Goal: Transaction & Acquisition: Purchase product/service

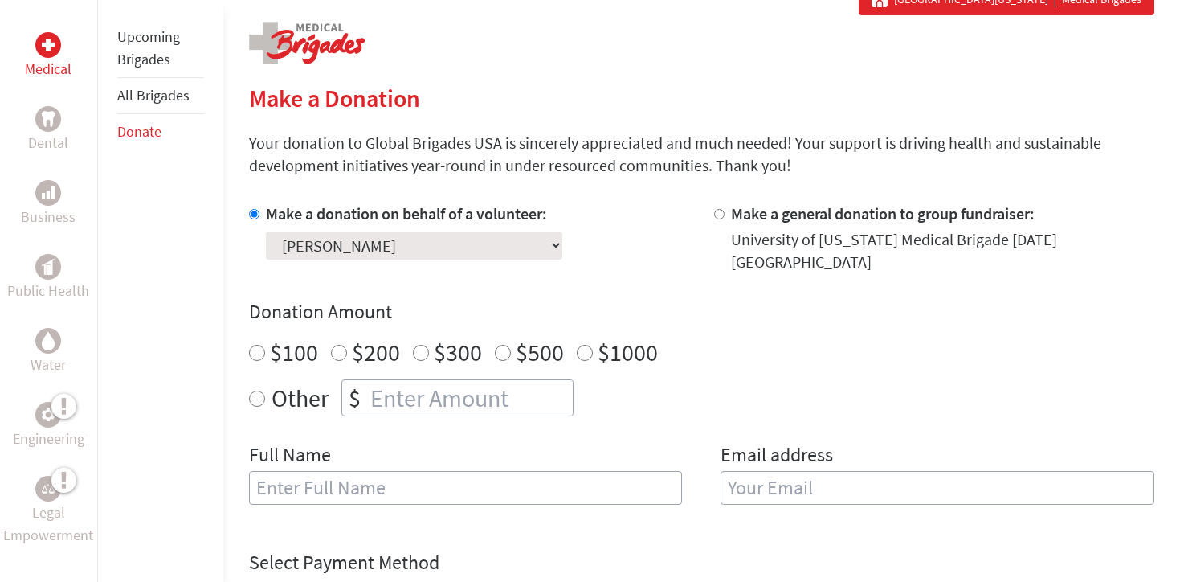
scroll to position [312, 0]
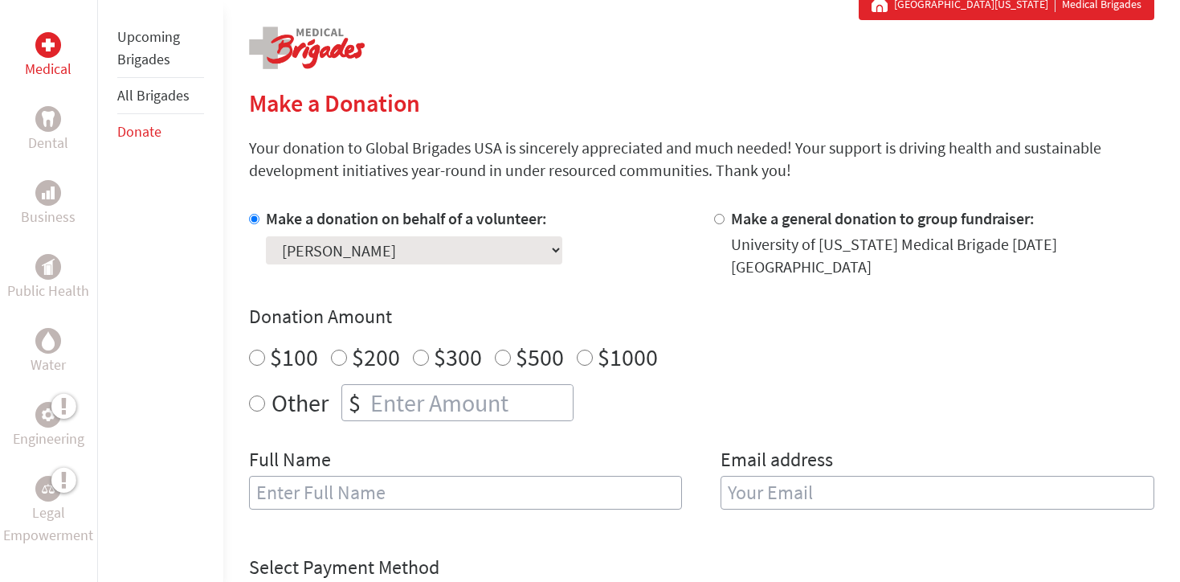
click at [149, 37] on link "Upcoming Brigades" at bounding box center [148, 47] width 63 height 41
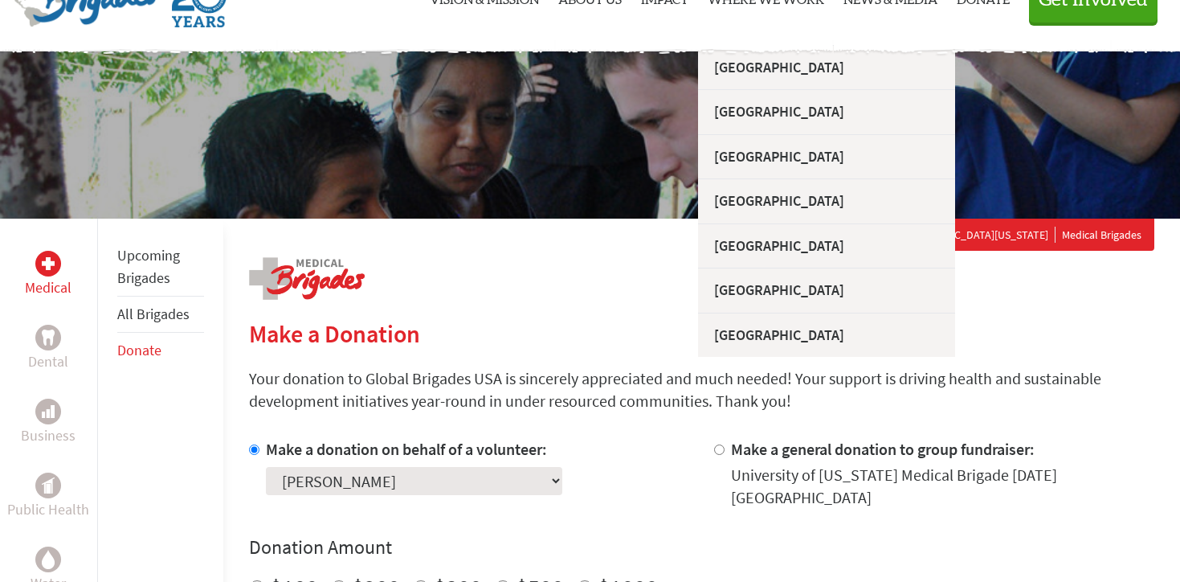
scroll to position [183, 0]
